Goal: Find contact information: Find contact information

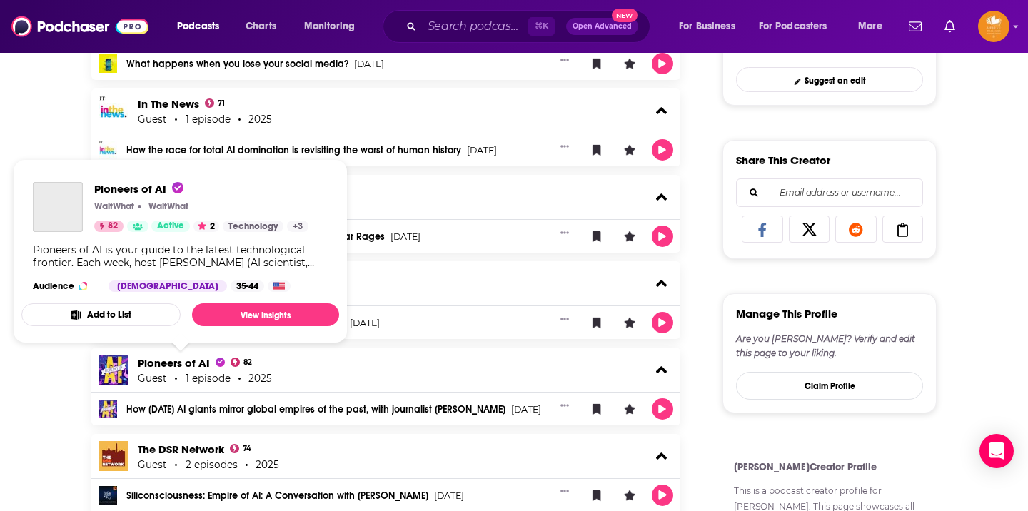
scroll to position [508, 0]
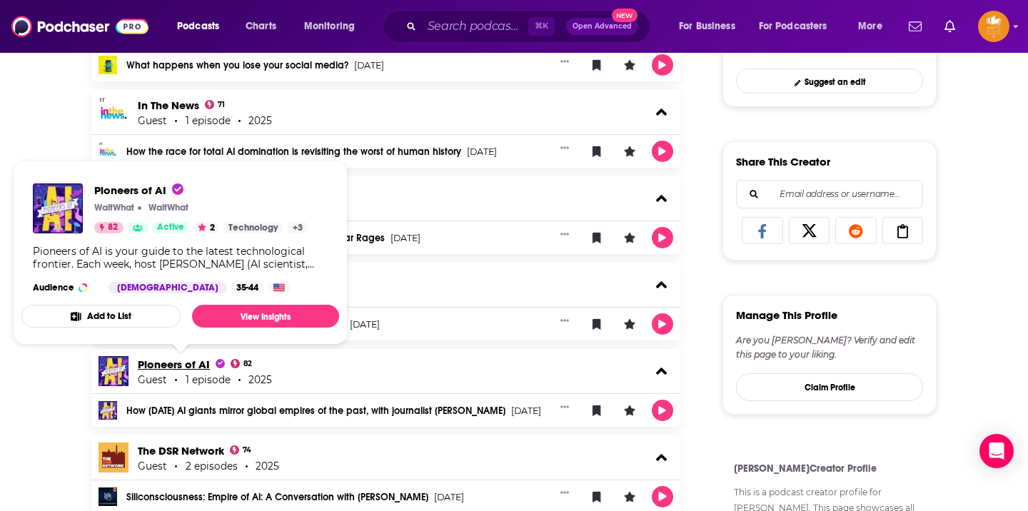
click at [158, 366] on span "Pioneers of AI" at bounding box center [181, 365] width 87 height 14
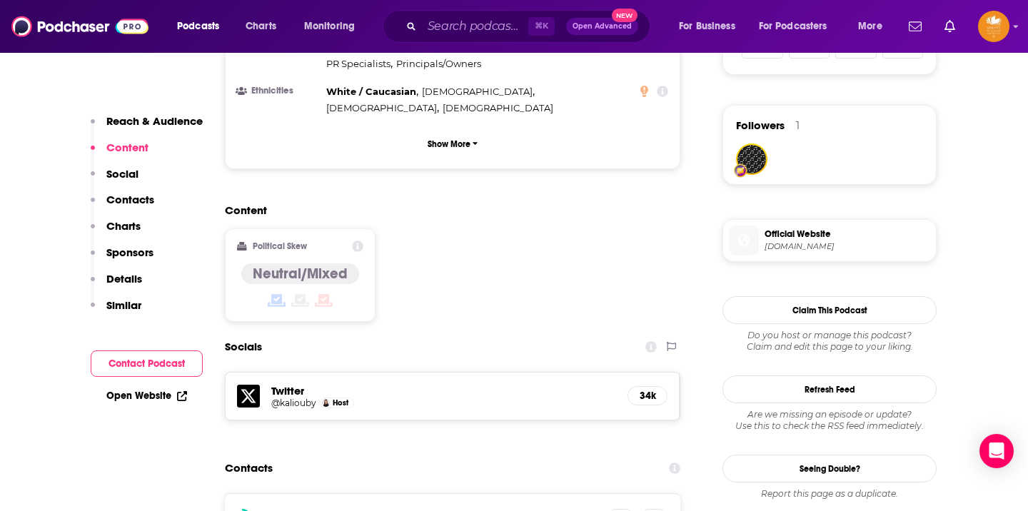
scroll to position [1095, 0]
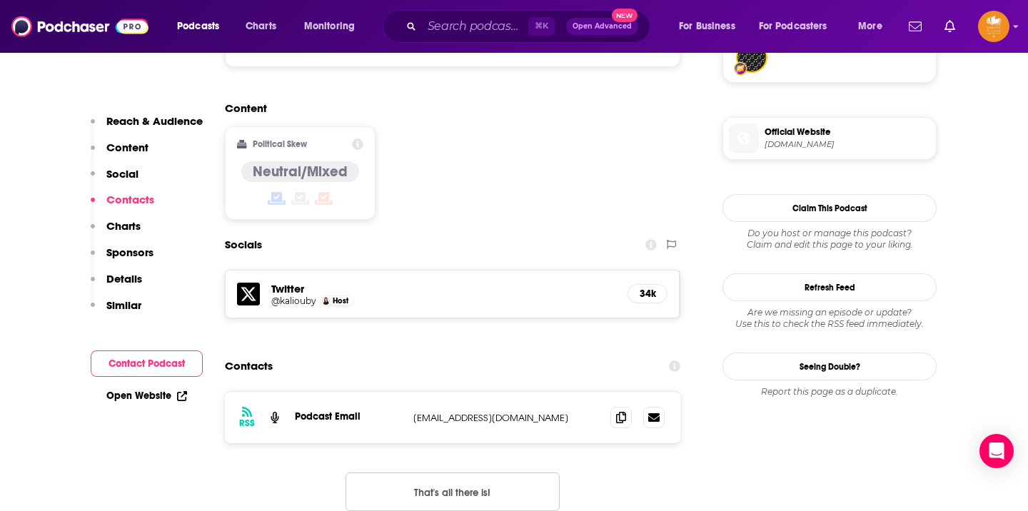
click at [158, 366] on button "Contact Podcast" at bounding box center [147, 364] width 112 height 26
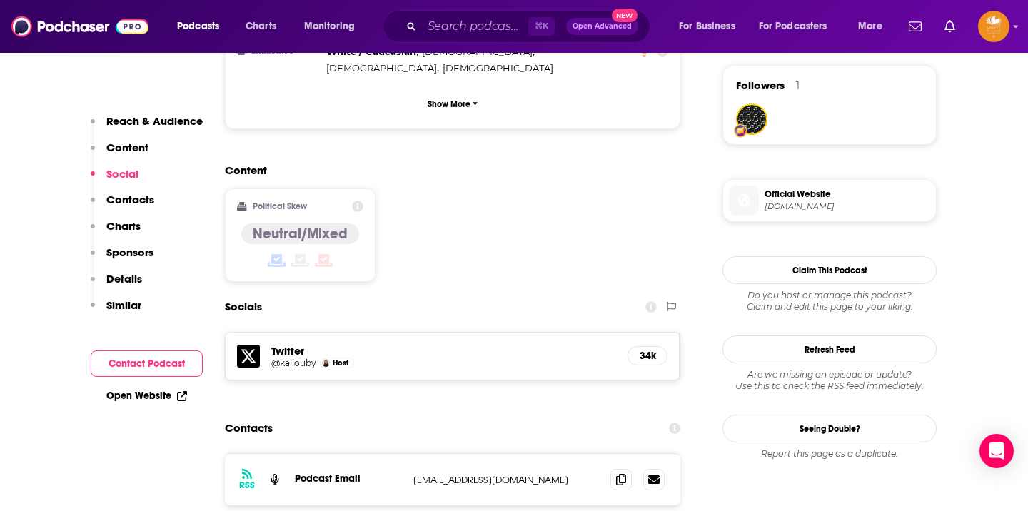
scroll to position [1094, 0]
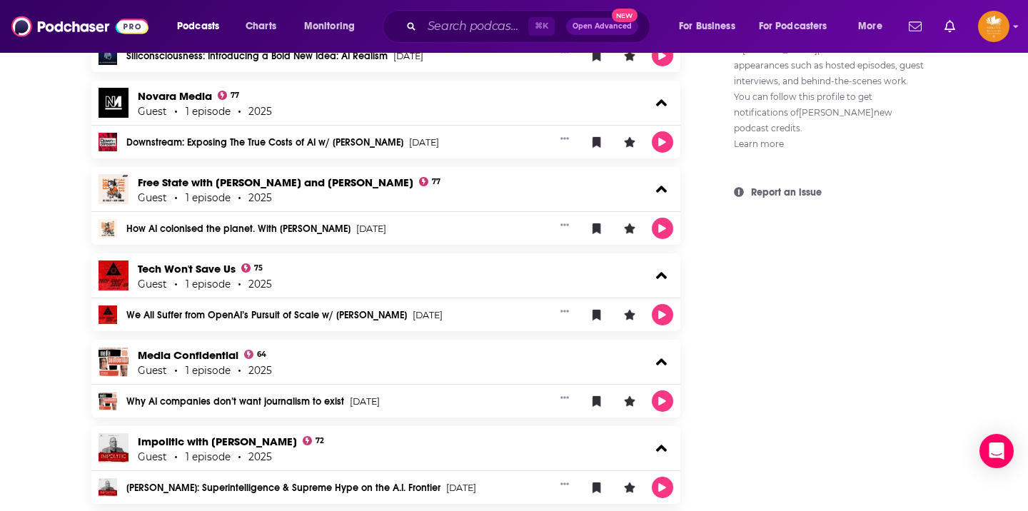
scroll to position [1085, 0]
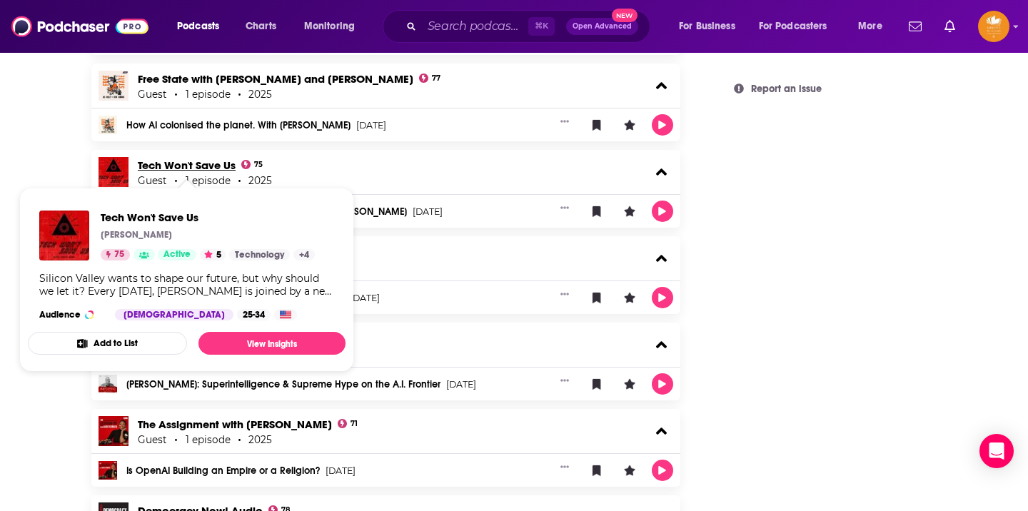
click at [217, 165] on link "Tech Won't Save Us" at bounding box center [187, 166] width 98 height 14
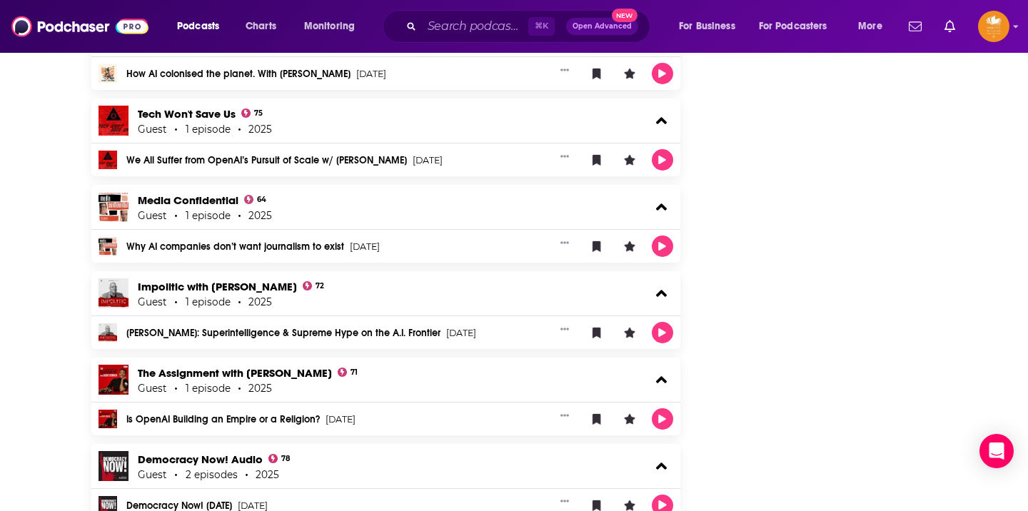
scroll to position [1142, 0]
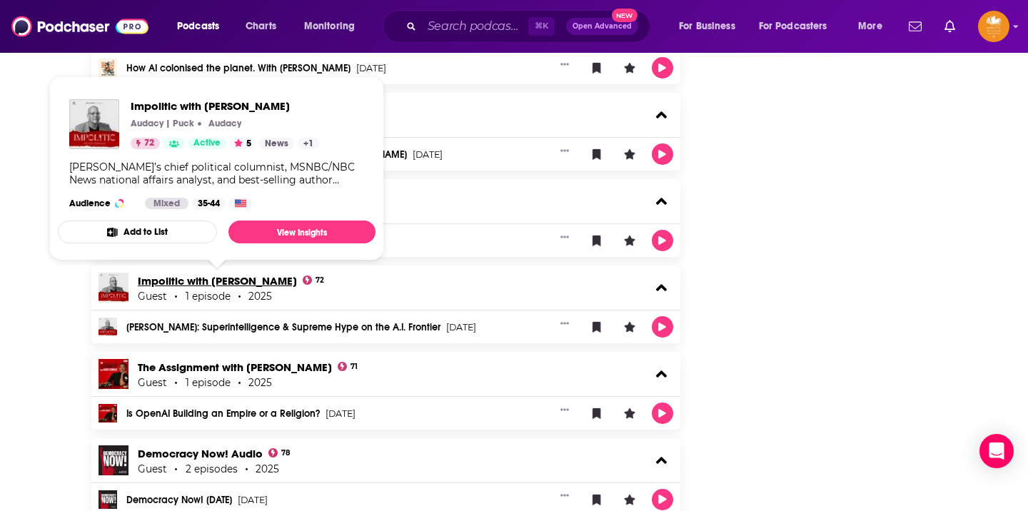
click at [201, 280] on link "Impolitic with [PERSON_NAME]" at bounding box center [217, 281] width 159 height 14
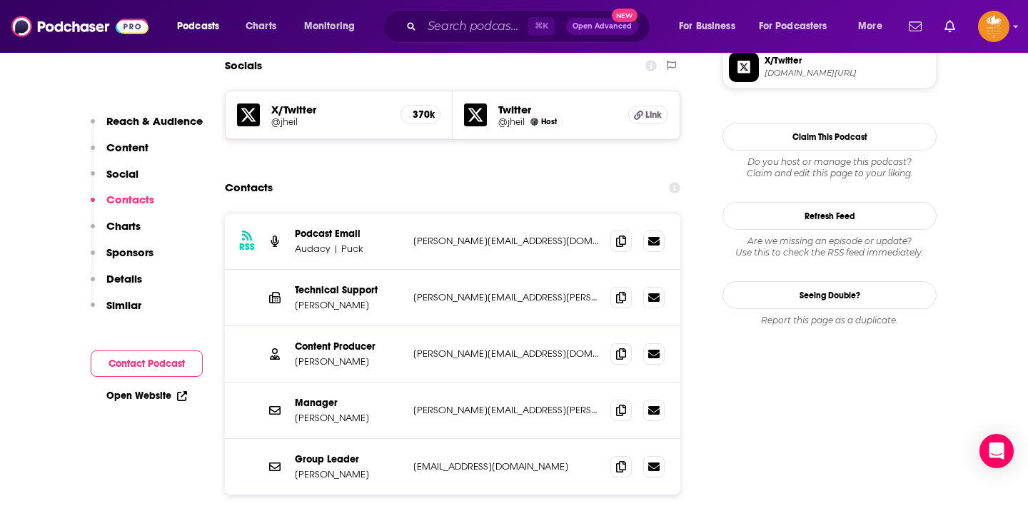
scroll to position [1251, 0]
click at [201, 280] on div "Reach & Audience Content Social Contacts Charts Sponsors Details Similar" at bounding box center [147, 219] width 112 height 210
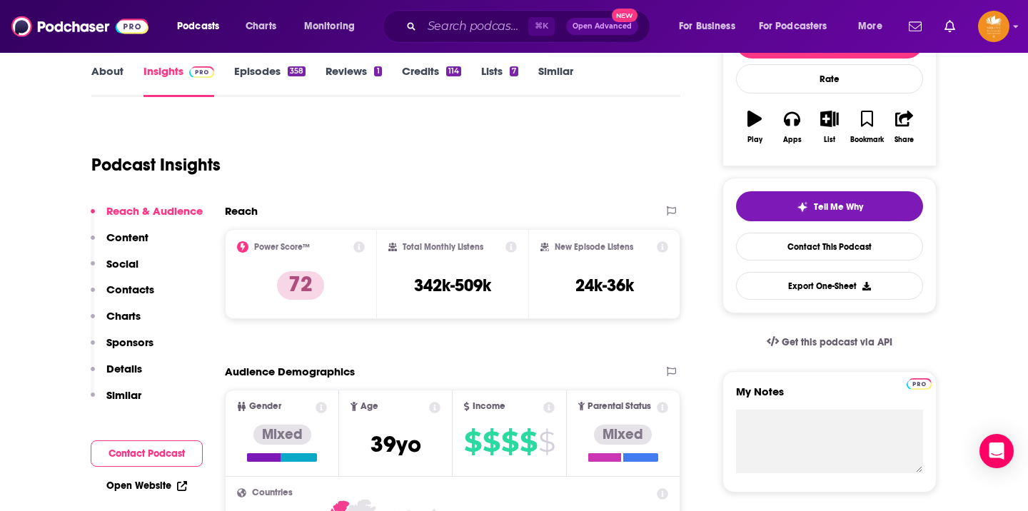
scroll to position [0, 0]
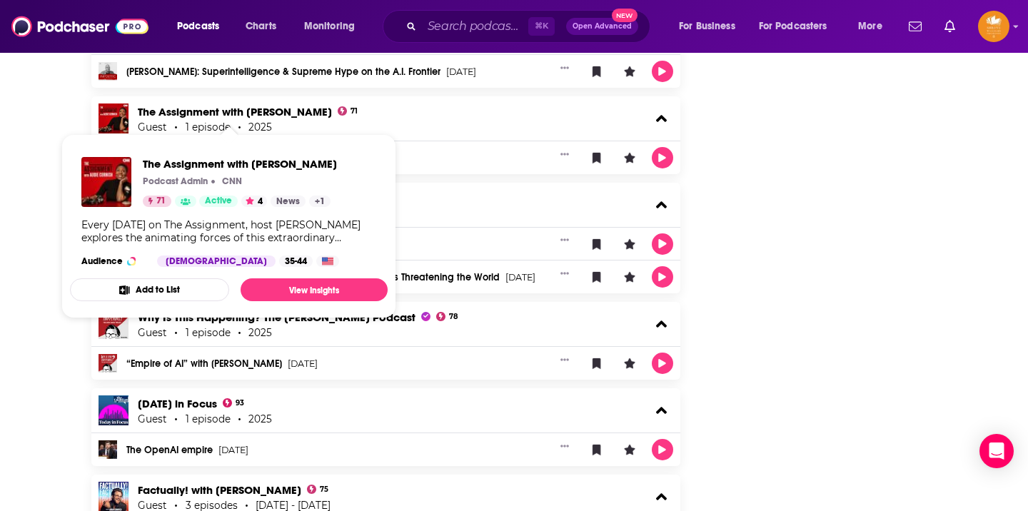
scroll to position [1397, 0]
click at [204, 111] on link "The Assignment with [PERSON_NAME]" at bounding box center [235, 113] width 194 height 14
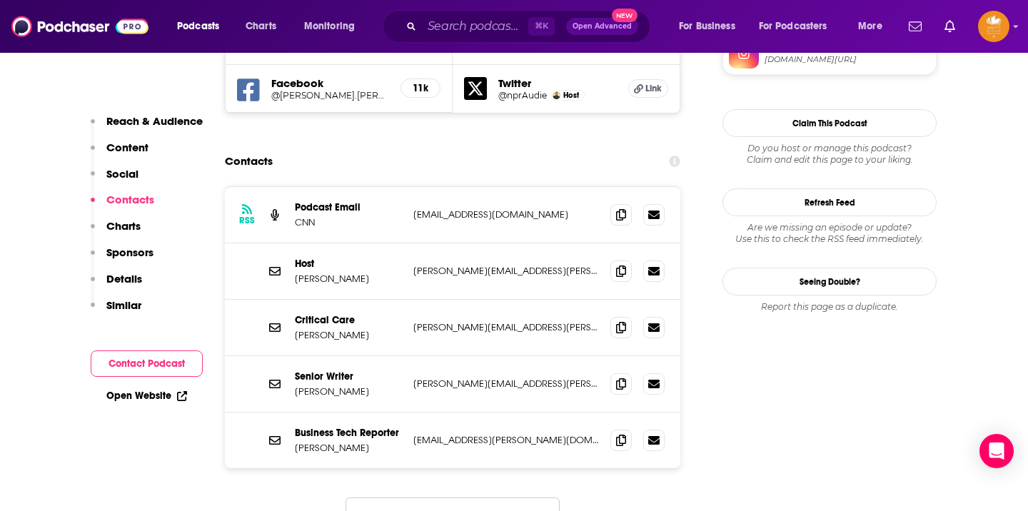
scroll to position [1347, 0]
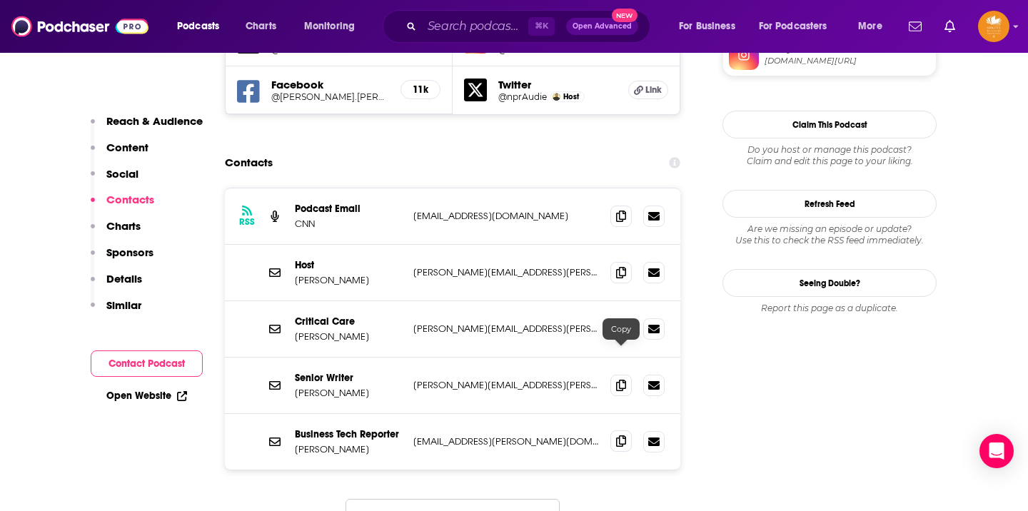
click at [621, 436] on icon at bounding box center [621, 441] width 10 height 11
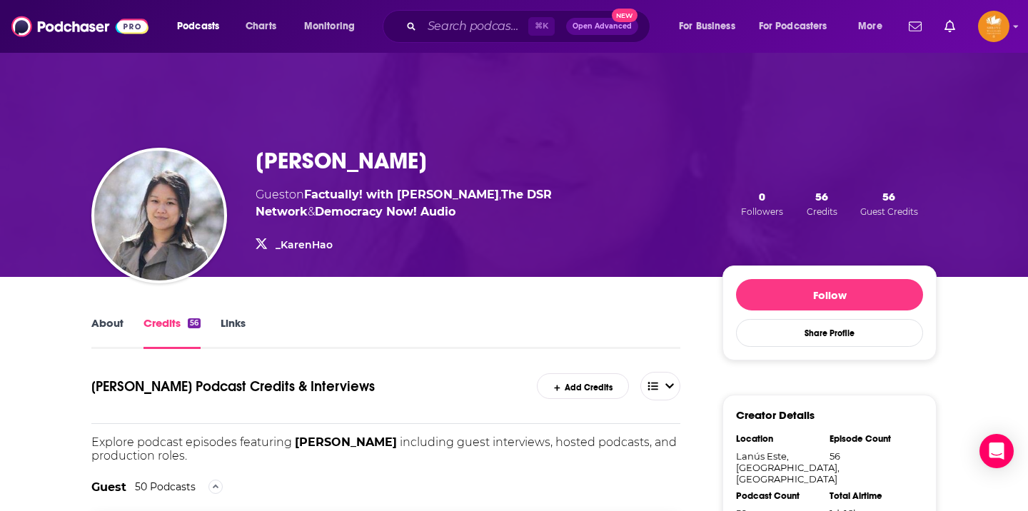
click at [148, 119] on div "[PERSON_NAME] Guest on Factually! with [PERSON_NAME] , The DSR Network & Democr…" at bounding box center [514, 164] width 914 height 226
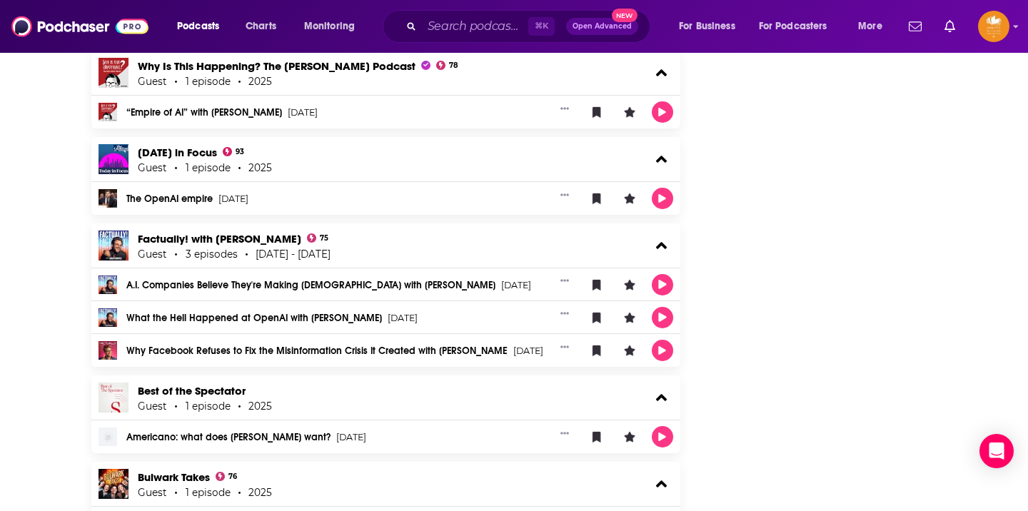
scroll to position [1637, 0]
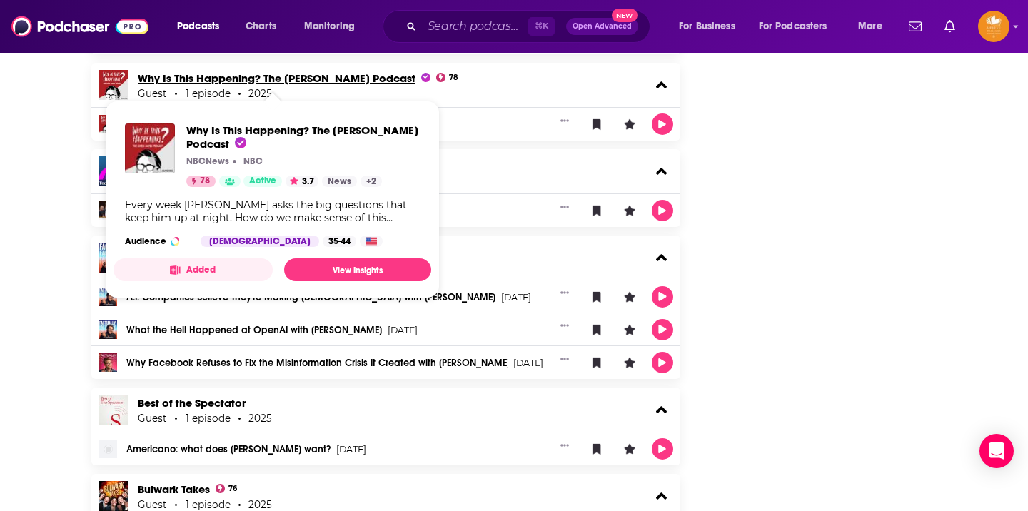
click at [203, 78] on span "Why Is This Happening? The [PERSON_NAME] Podcast" at bounding box center [284, 78] width 293 height 14
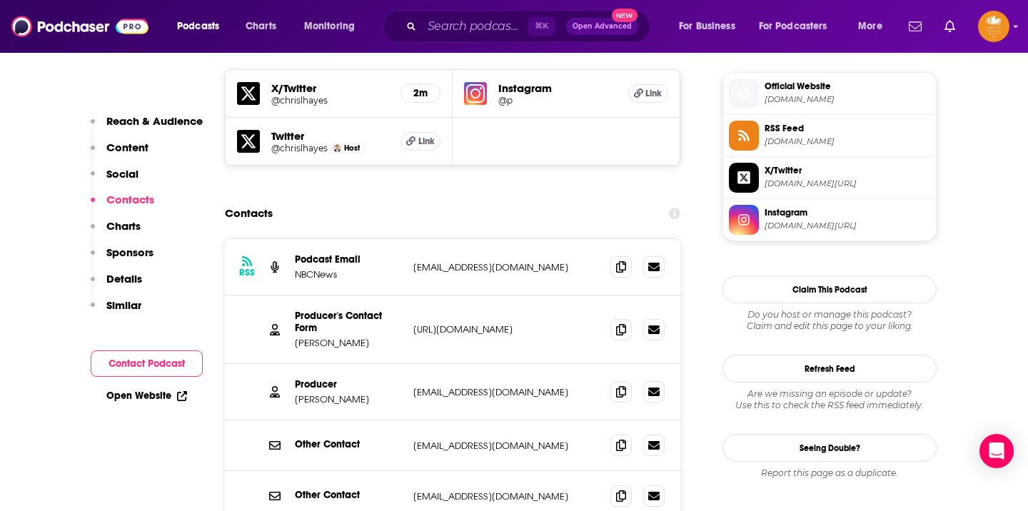
scroll to position [1280, 0]
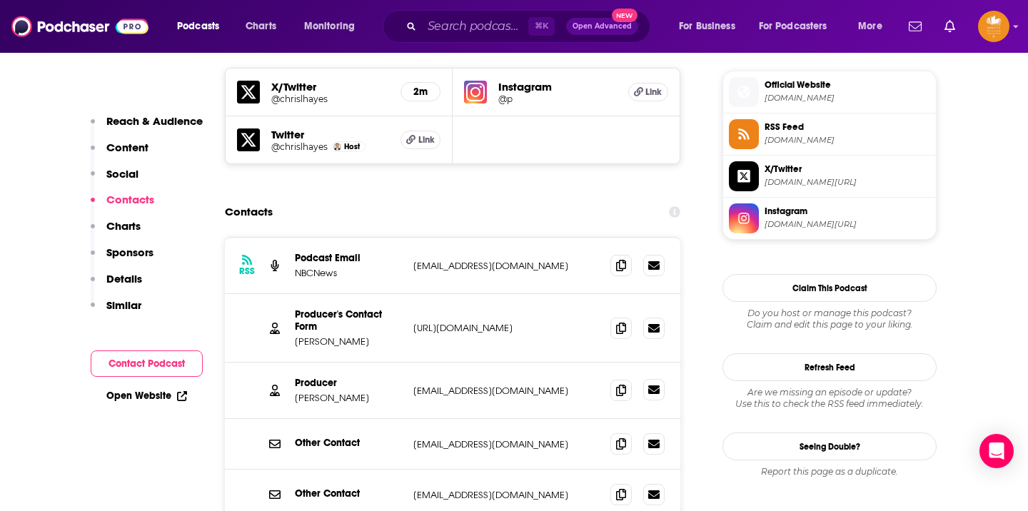
click at [656, 386] on icon at bounding box center [653, 390] width 11 height 9
click at [622, 322] on icon at bounding box center [621, 327] width 10 height 11
click at [622, 384] on icon at bounding box center [621, 389] width 10 height 11
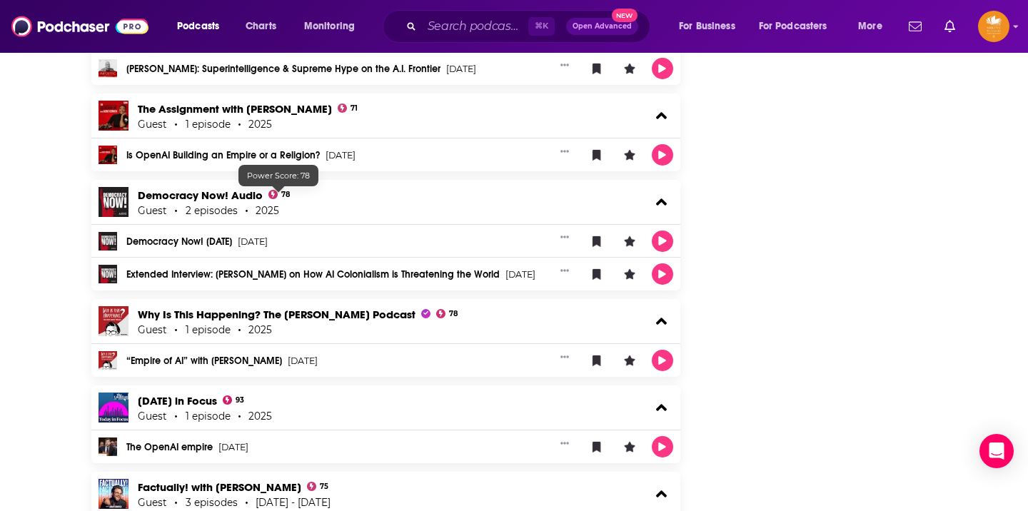
scroll to position [1410, 0]
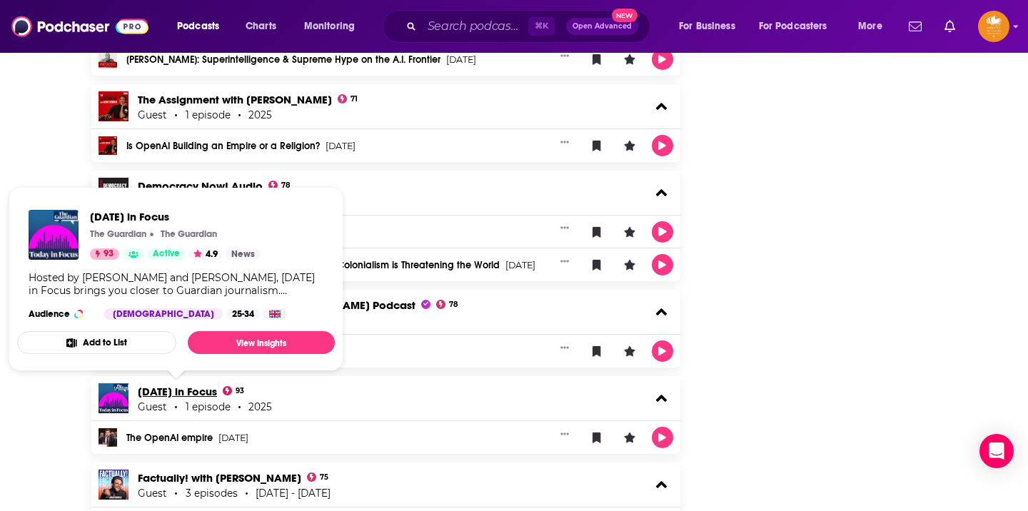
click at [190, 393] on link "[DATE] in Focus" at bounding box center [177, 392] width 79 height 14
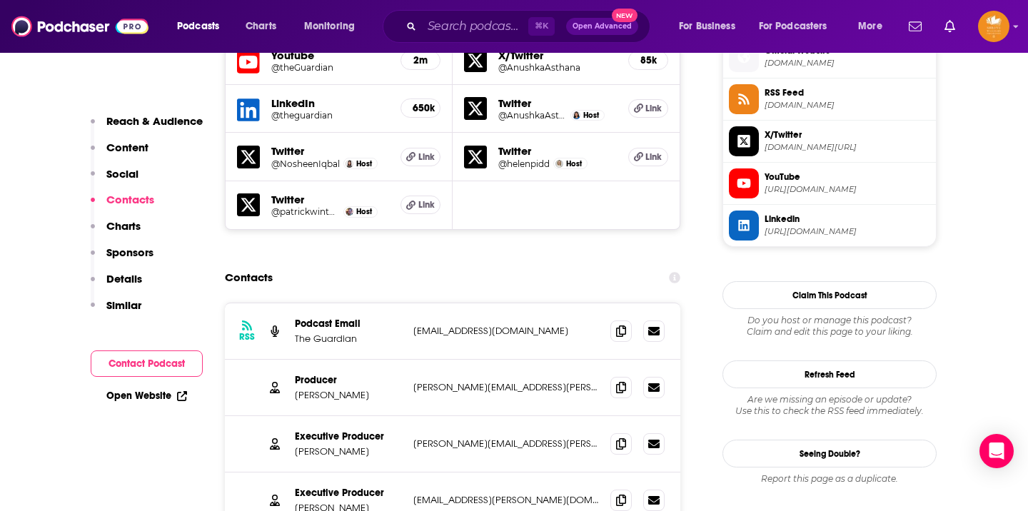
scroll to position [1312, 0]
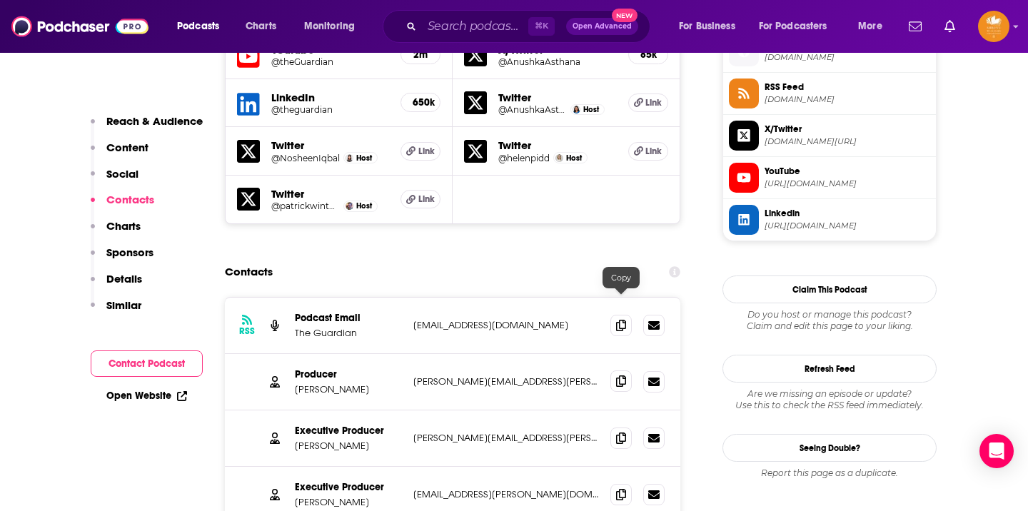
click at [622, 376] on icon at bounding box center [621, 381] width 10 height 11
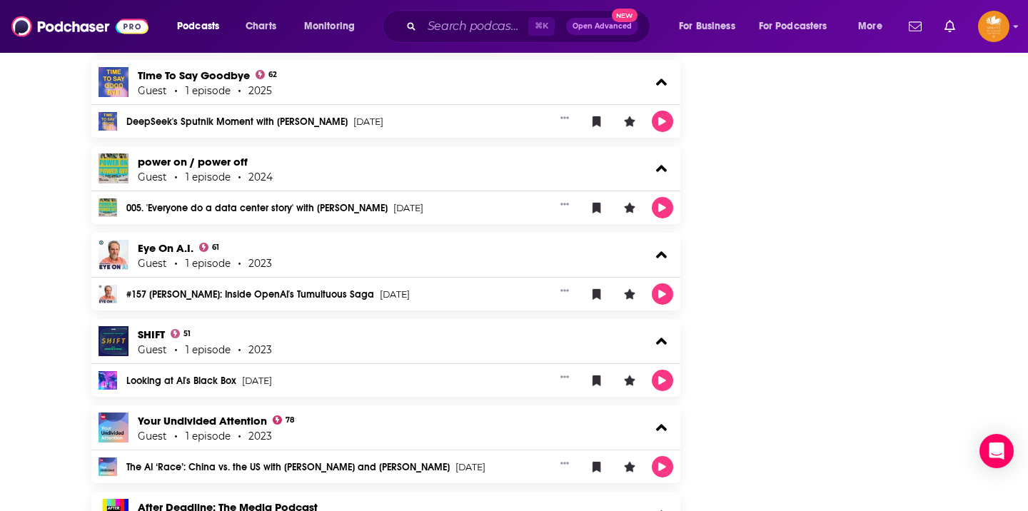
scroll to position [2984, 0]
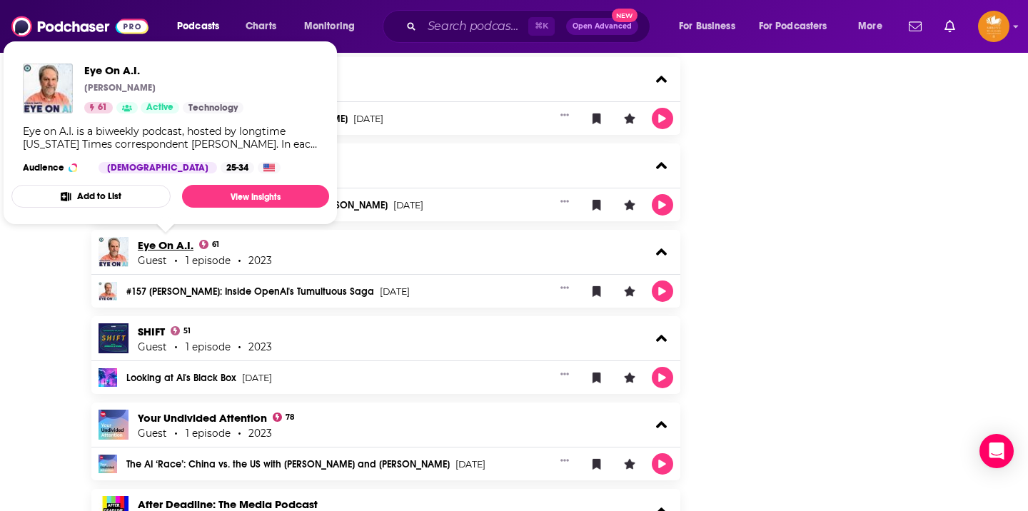
click at [179, 245] on link "Eye On A.I." at bounding box center [166, 245] width 56 height 14
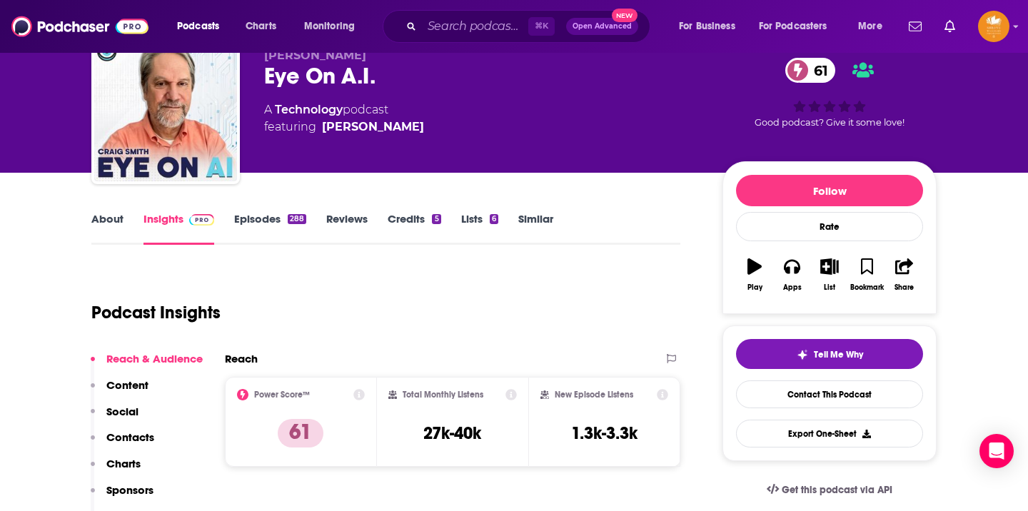
scroll to position [65, 0]
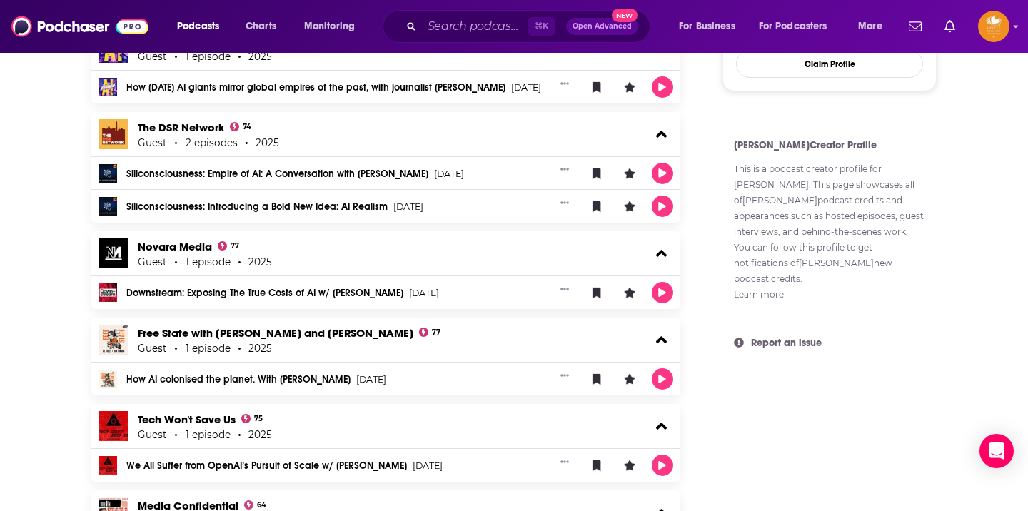
scroll to position [827, 0]
